Goal: Information Seeking & Learning: Learn about a topic

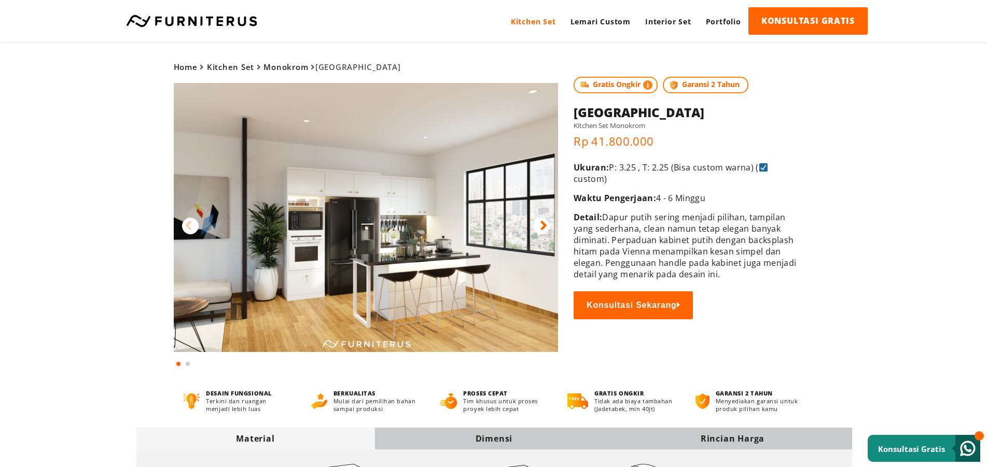
scroll to position [52, 0]
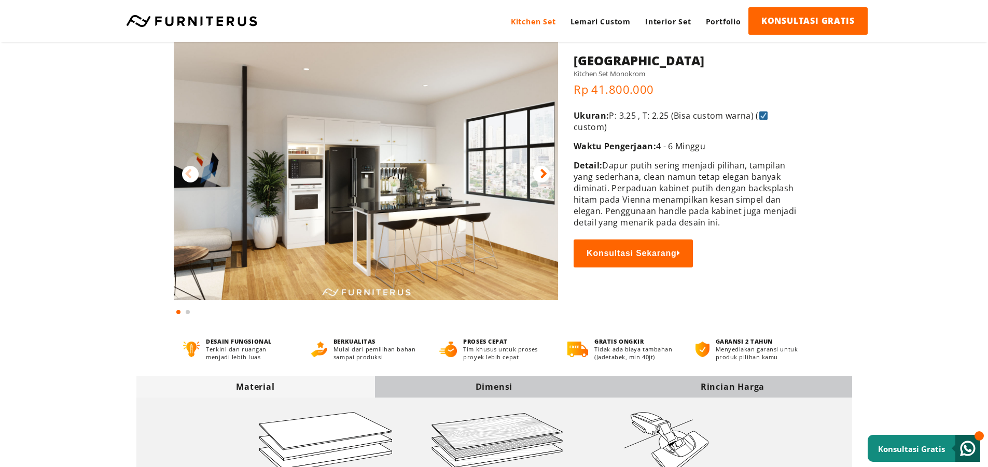
click at [416, 387] on div "Dimensi" at bounding box center [494, 386] width 239 height 11
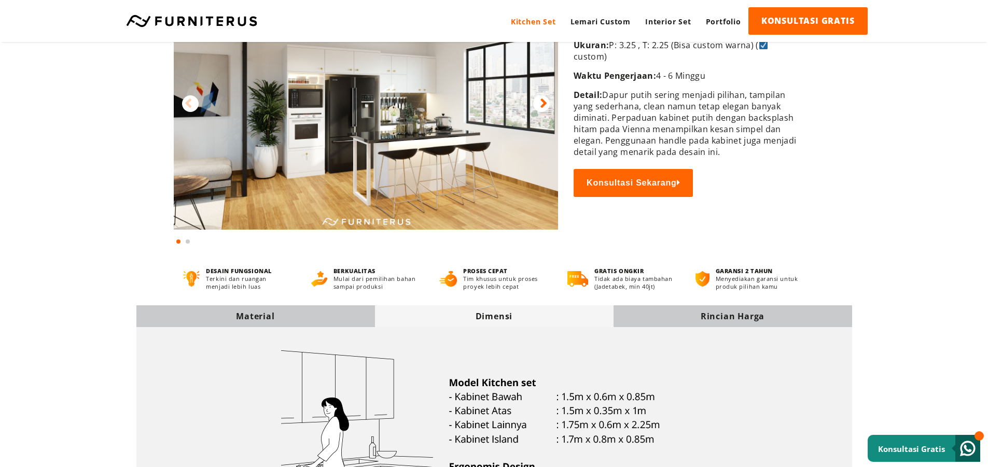
scroll to position [9, 0]
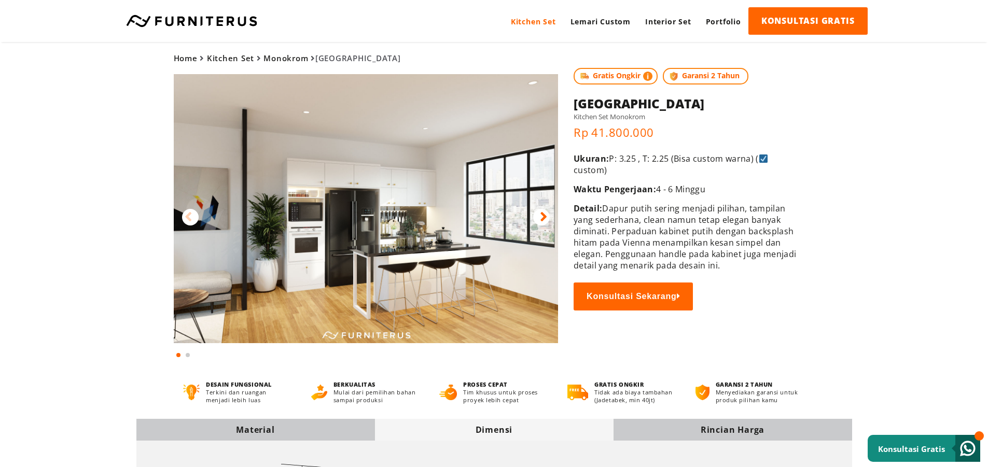
click at [544, 215] on icon at bounding box center [543, 216] width 7 height 15
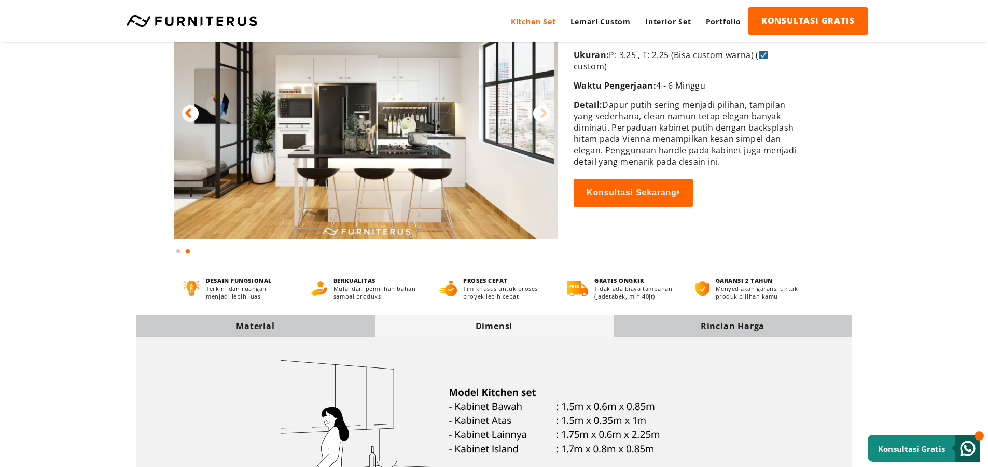
scroll to position [0, 0]
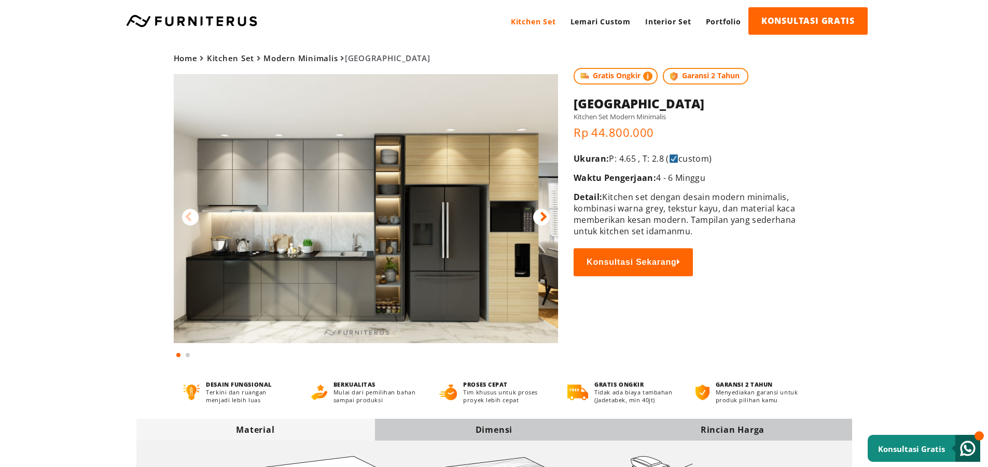
click at [543, 215] on icon at bounding box center [543, 216] width 7 height 15
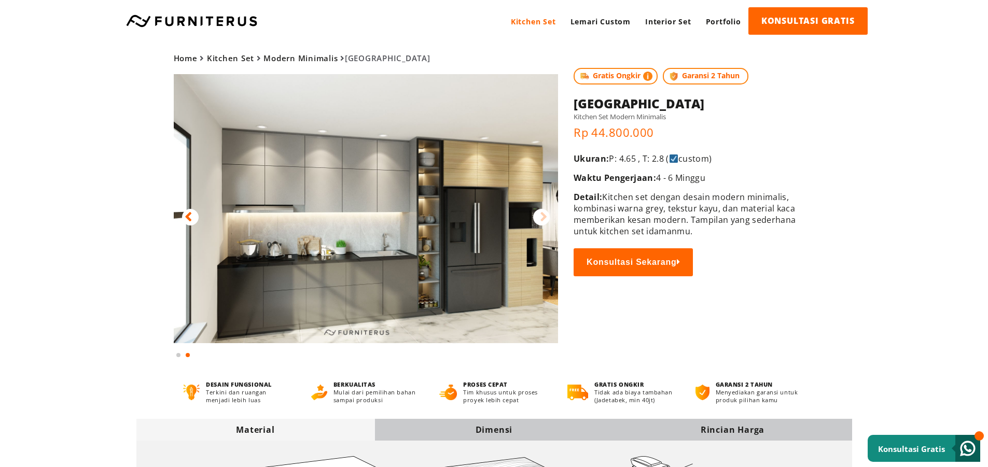
click at [191, 217] on icon at bounding box center [188, 216] width 7 height 15
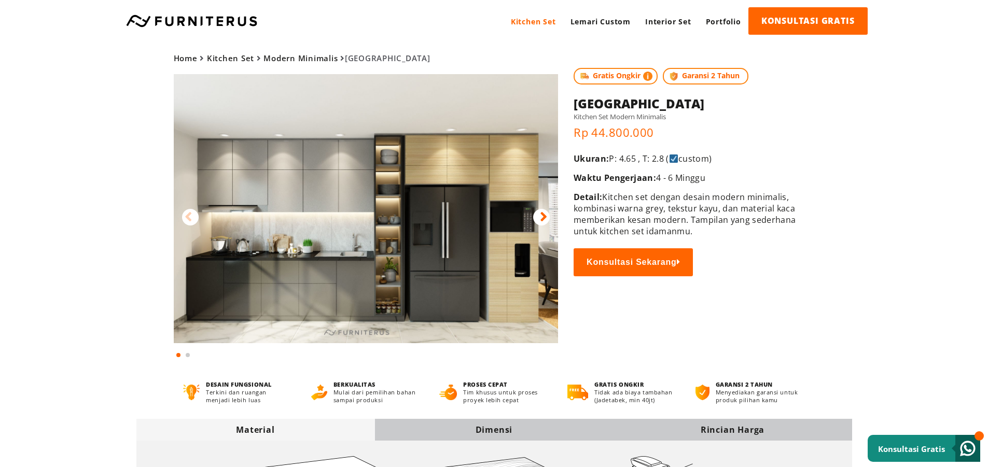
click at [544, 217] on icon at bounding box center [543, 216] width 7 height 15
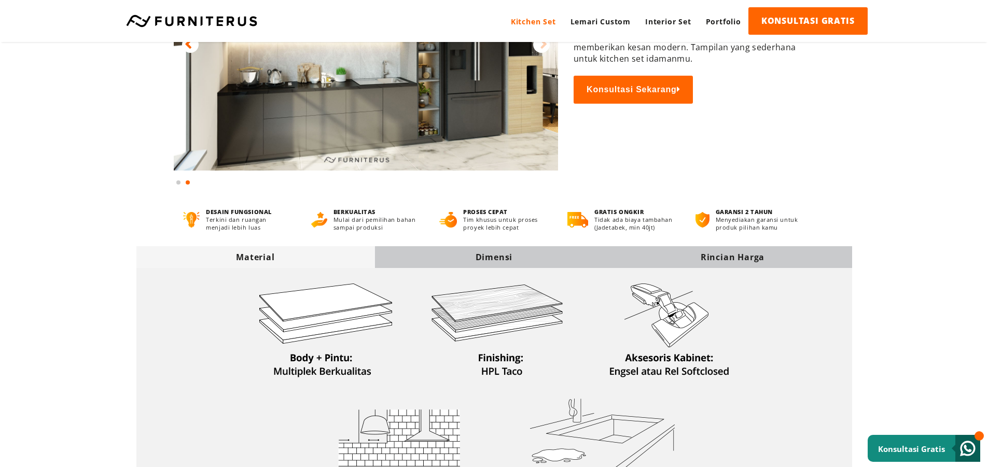
scroll to position [259, 0]
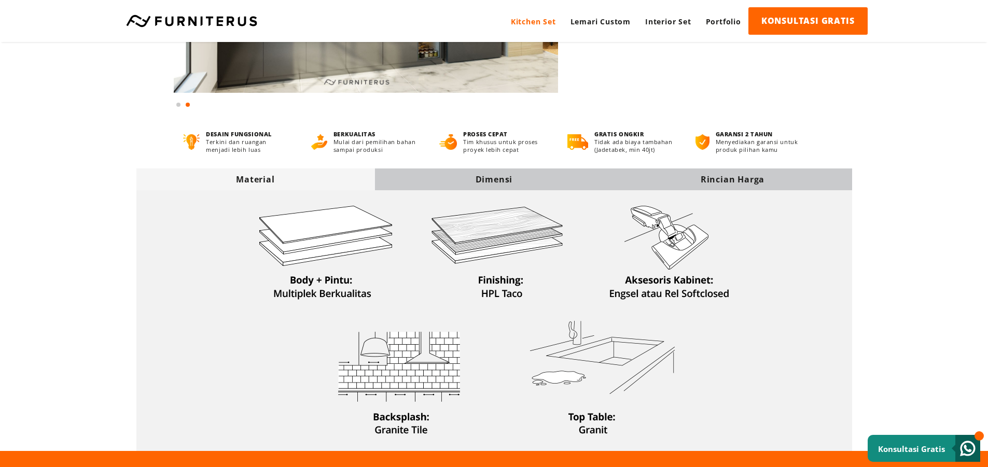
click at [417, 183] on div "Dimensi" at bounding box center [494, 179] width 239 height 11
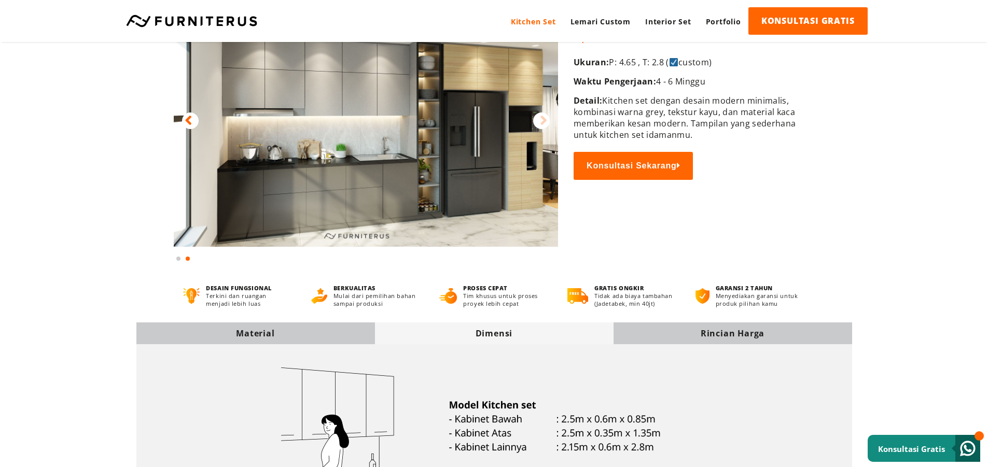
scroll to position [0, 0]
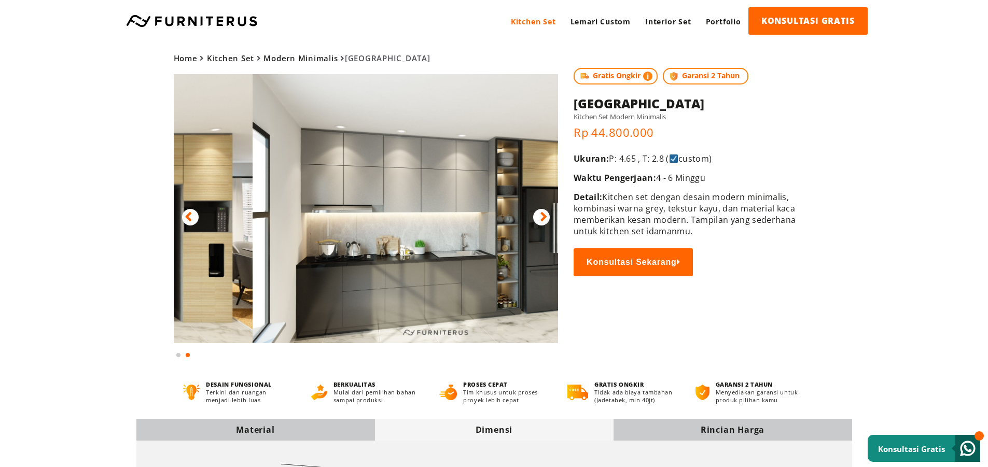
click at [396, 185] on img at bounding box center [445, 208] width 385 height 269
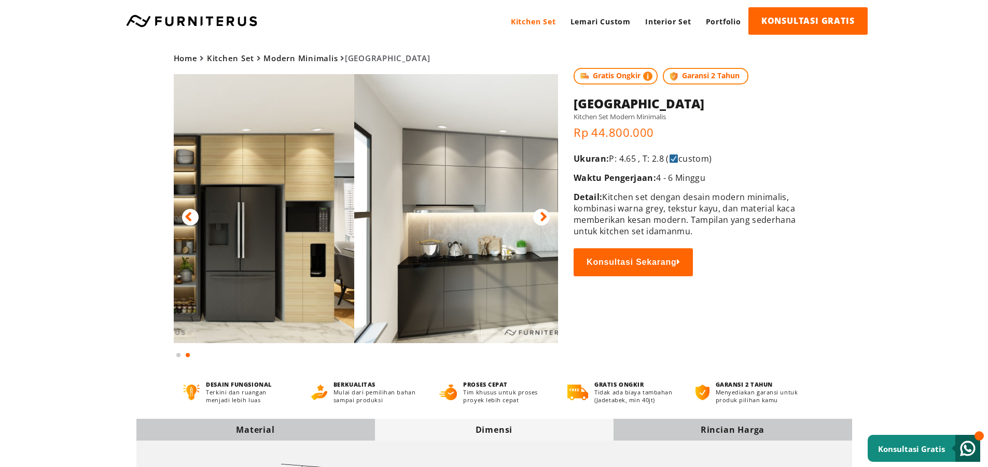
click at [614, 219] on div "Home Kitchen Set Modern Minimalis [GEOGRAPHIC_DATA] Gratis Ongkir Garansi 2 Tah…" at bounding box center [494, 201] width 747 height 318
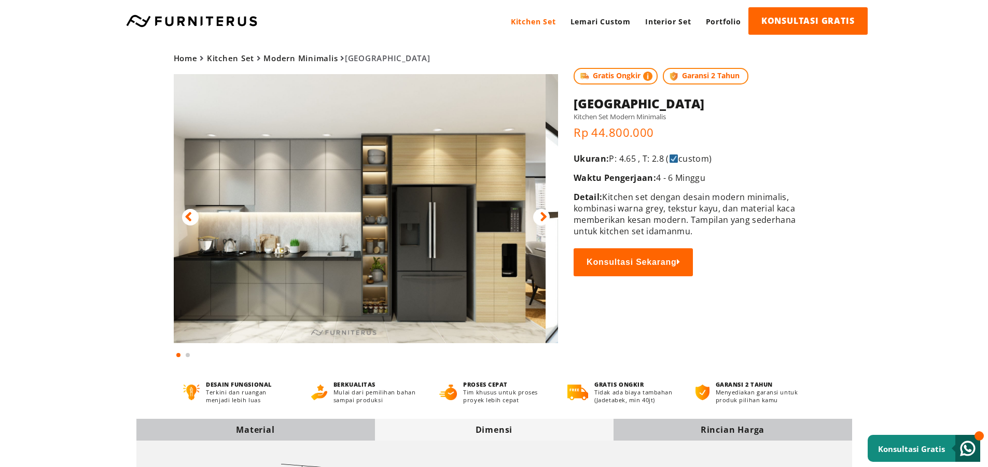
click at [252, 280] on img at bounding box center [353, 208] width 385 height 269
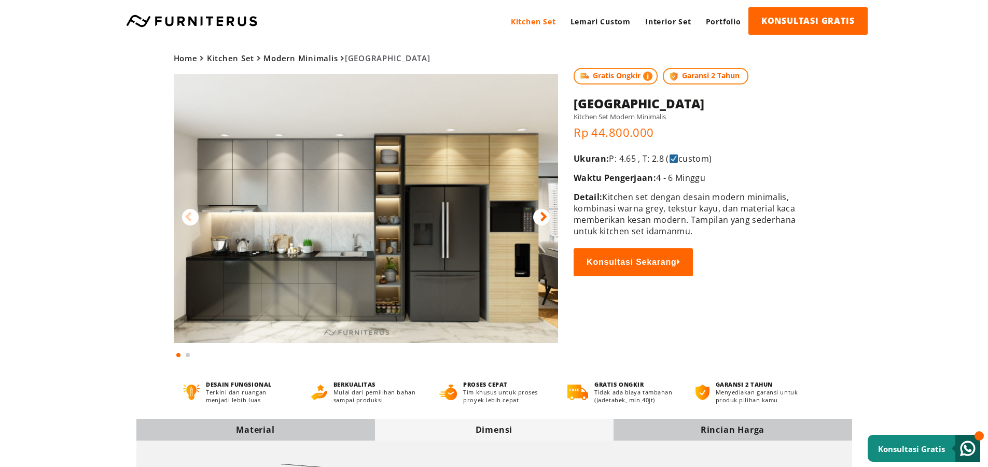
click at [262, 253] on img at bounding box center [366, 208] width 385 height 269
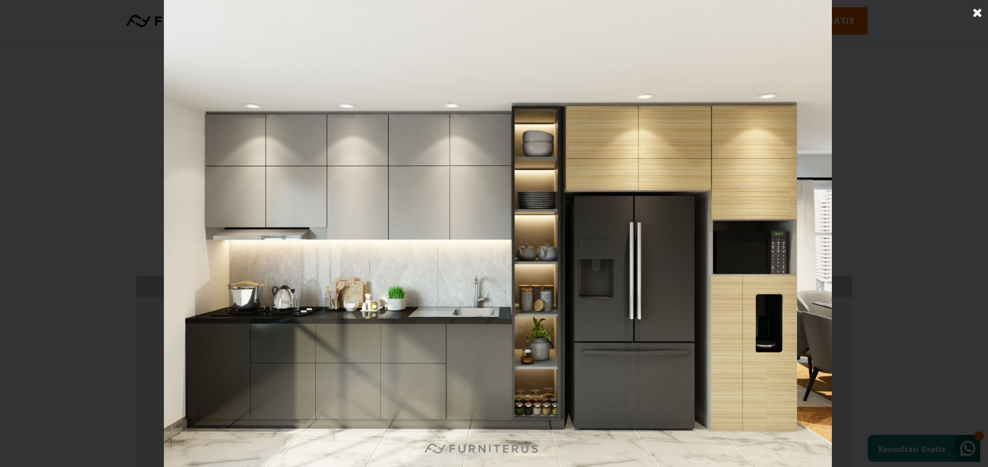
scroll to position [156, 0]
click at [977, 6] on link at bounding box center [977, 13] width 26 height 26
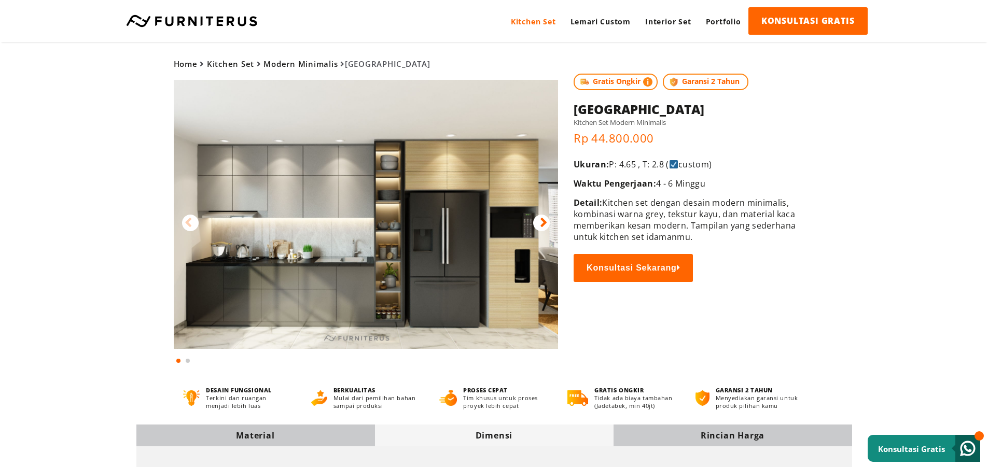
scroll to position [0, 0]
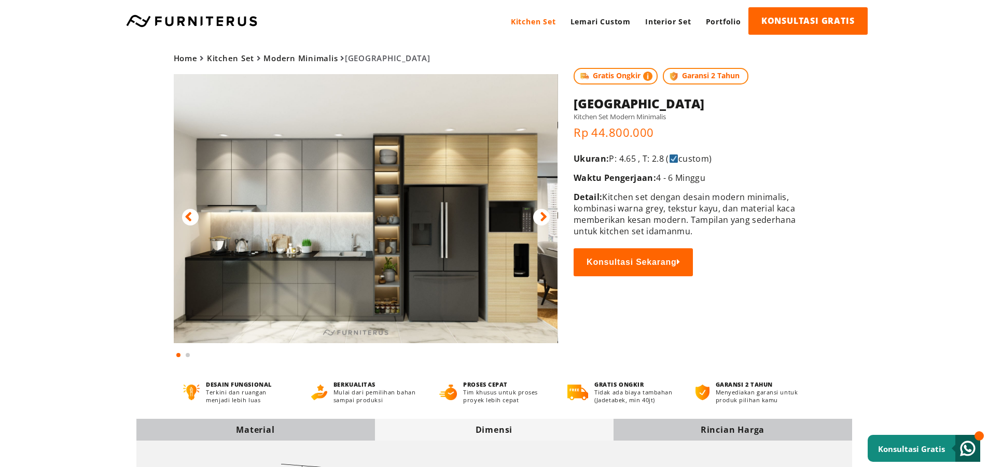
click at [241, 224] on img at bounding box center [365, 208] width 385 height 269
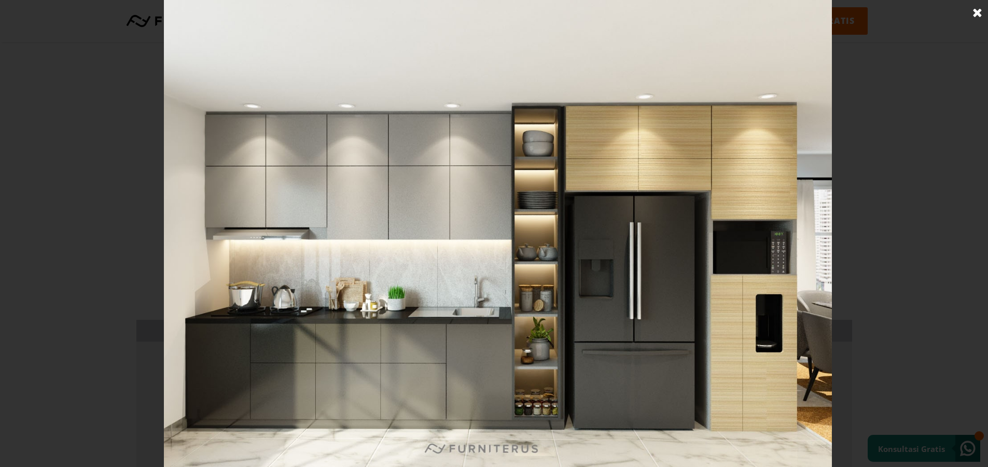
scroll to position [259, 0]
click at [979, 11] on link at bounding box center [977, 13] width 26 height 26
